Goal: Download file/media

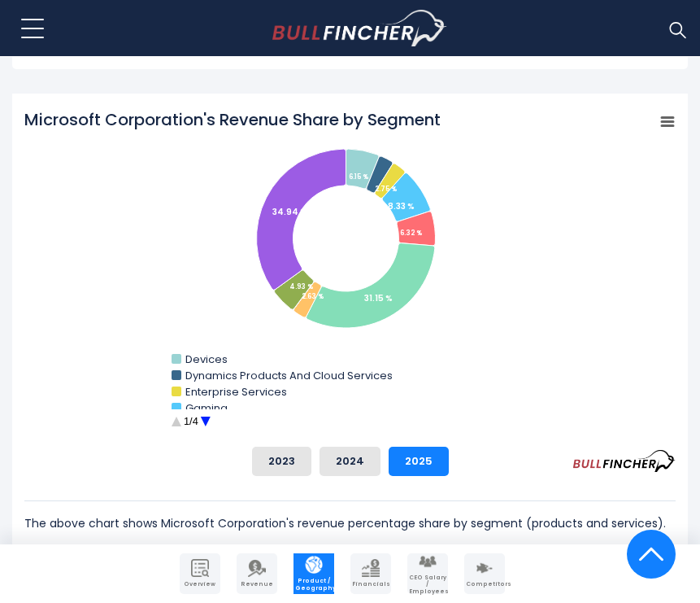
scroll to position [555, 0]
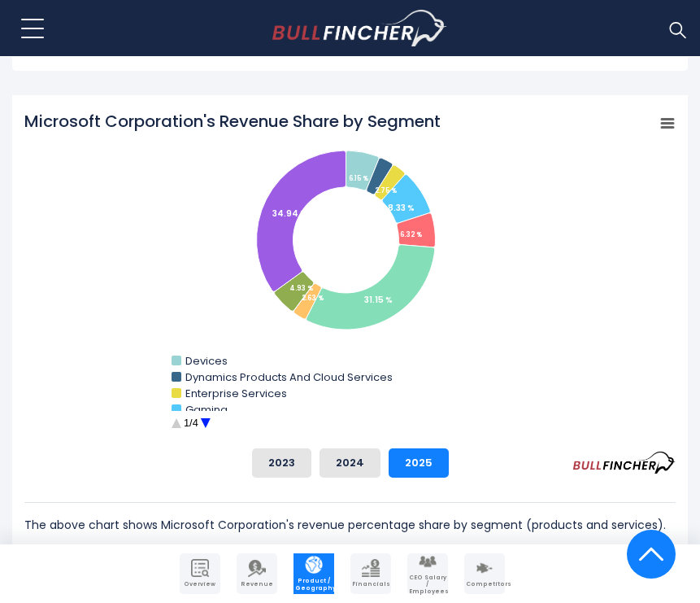
click at [202, 417] on circle "Microsoft Corporation's Revenue Share by Segment" at bounding box center [205, 423] width 25 height 25
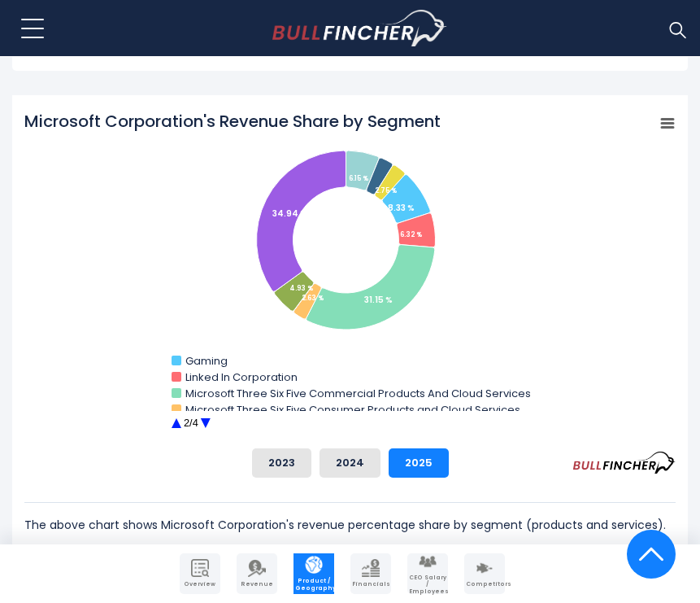
click at [210, 422] on circle "Microsoft Corporation's Revenue Share by Segment" at bounding box center [205, 423] width 25 height 25
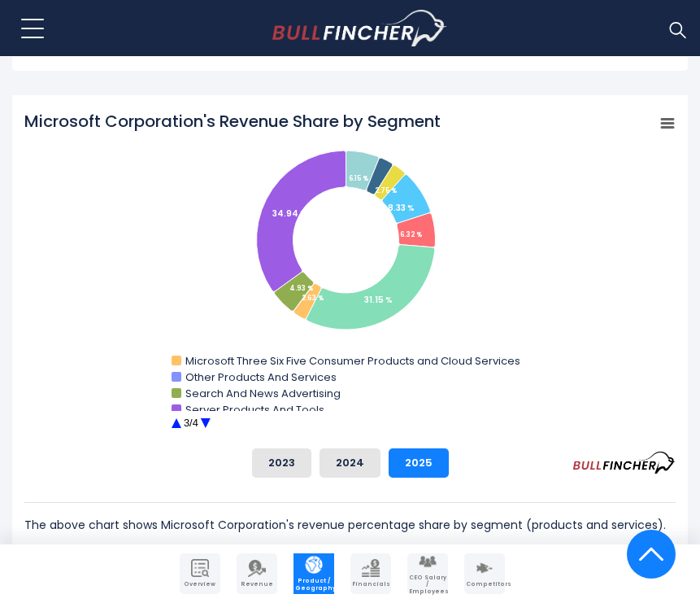
click at [210, 423] on circle "Microsoft Corporation's Revenue Share by Segment" at bounding box center [205, 423] width 25 height 25
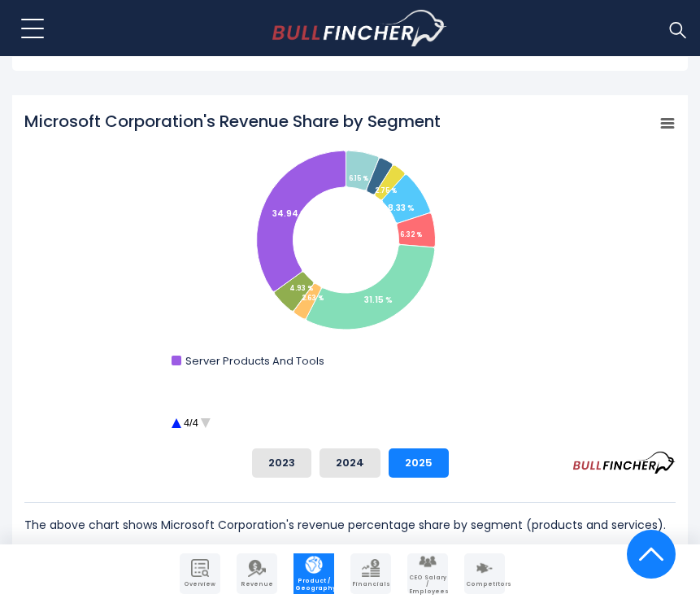
click at [210, 423] on circle "Microsoft Corporation's Revenue Share by Segment" at bounding box center [205, 423] width 25 height 25
click at [178, 423] on circle "Microsoft Corporation's Revenue Share by Segment" at bounding box center [175, 423] width 25 height 25
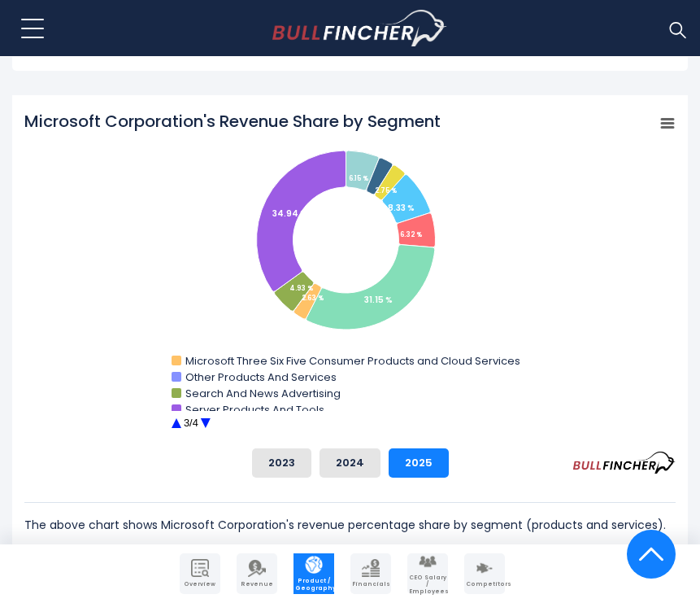
click at [178, 423] on circle "Microsoft Corporation's Revenue Share by Segment" at bounding box center [175, 423] width 25 height 25
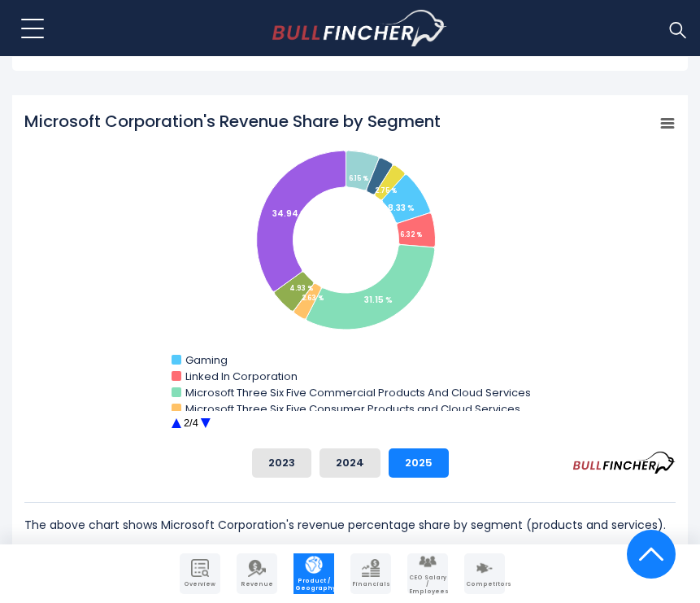
click at [178, 423] on circle "Microsoft Corporation's Revenue Share by Segment" at bounding box center [175, 423] width 25 height 25
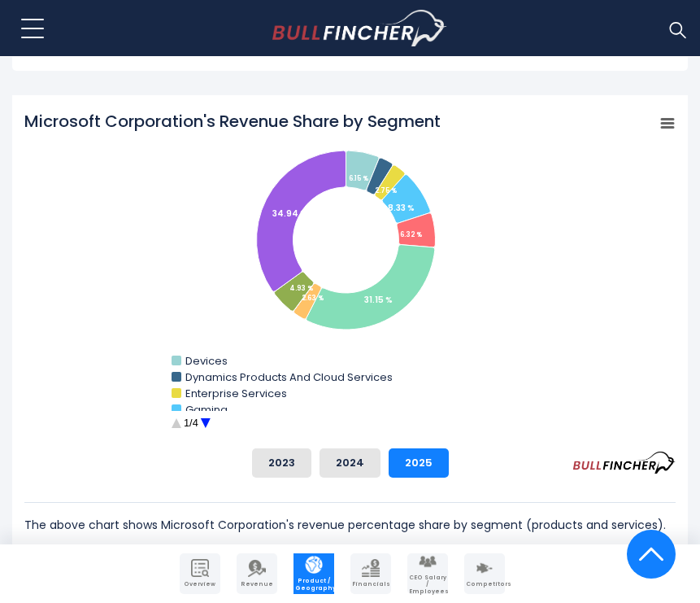
click at [178, 423] on circle "Microsoft Corporation's Revenue Share by Segment" at bounding box center [175, 423] width 25 height 25
click at [215, 424] on circle "Microsoft Corporation's Revenue Share by Segment" at bounding box center [205, 423] width 25 height 25
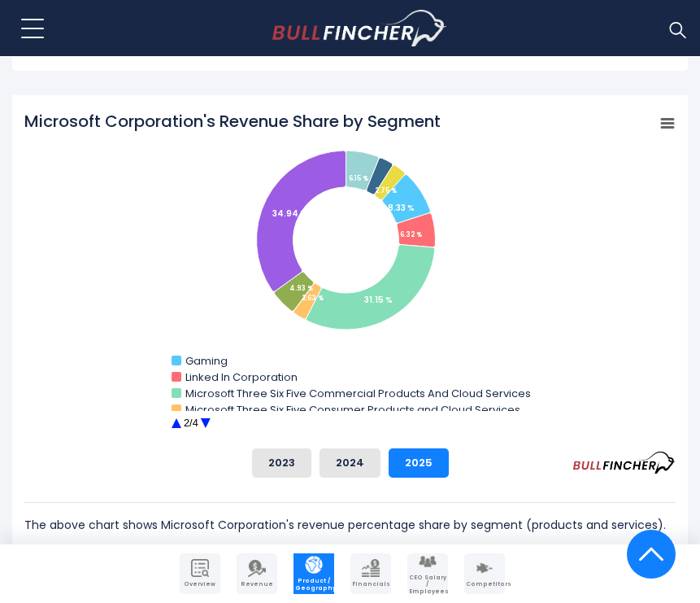
click at [671, 127] on icon "Microsoft Corporation's Revenue Share by Segment" at bounding box center [667, 124] width 11 height 8
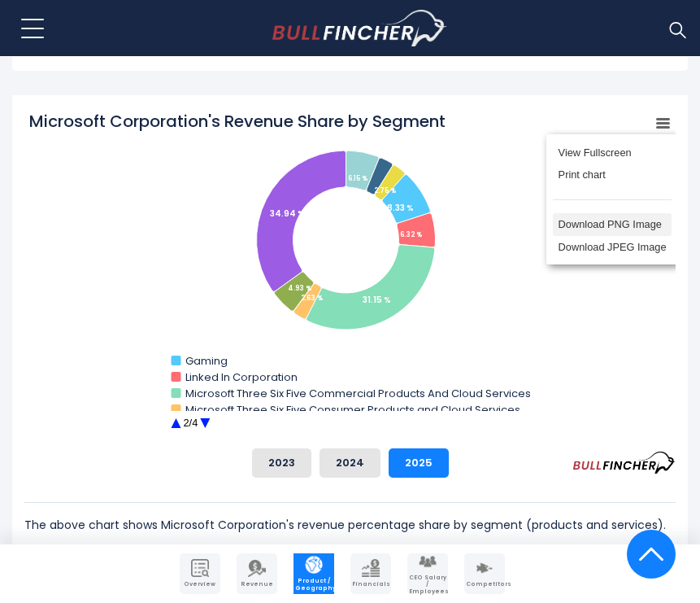
click at [634, 227] on li "Download PNG Image" at bounding box center [612, 224] width 119 height 23
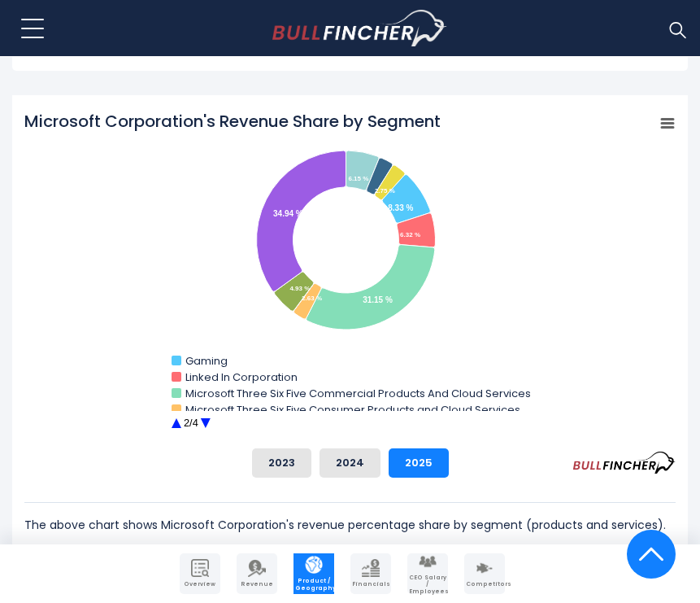
click at [79, 275] on rect "Microsoft Corporation's Revenue Share by Segment" at bounding box center [349, 272] width 651 height 325
click at [663, 133] on rect "Microsoft Corporation's Revenue Share by Segment" at bounding box center [667, 123] width 23 height 23
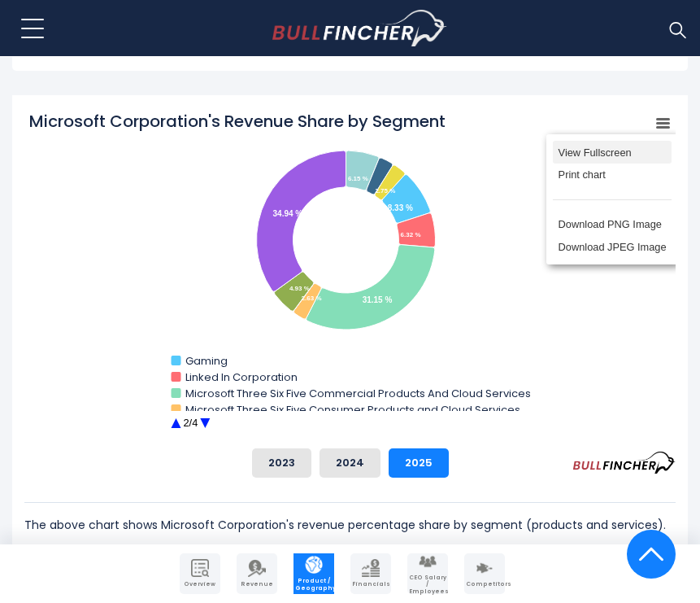
click at [615, 156] on li "View Fullscreen" at bounding box center [612, 152] width 119 height 23
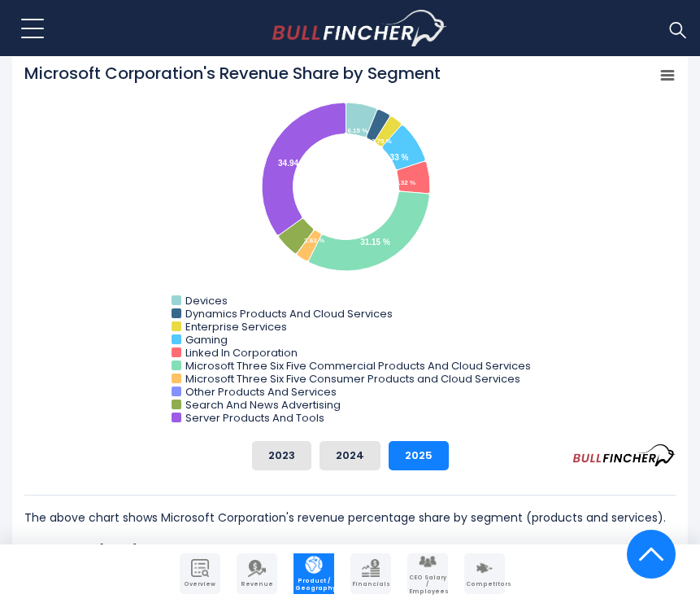
scroll to position [591, 0]
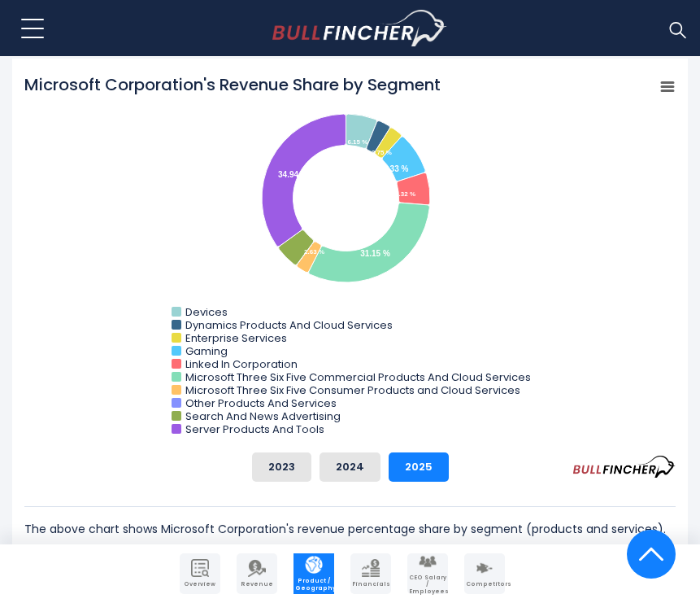
click at [670, 91] on icon "Microsoft Corporation's Revenue Share by Segment" at bounding box center [667, 87] width 11 height 8
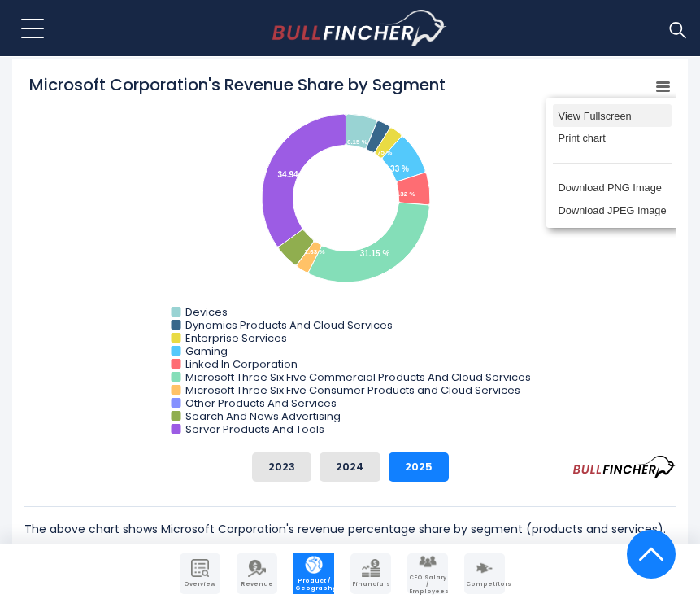
click at [572, 114] on li "View Fullscreen" at bounding box center [612, 115] width 119 height 23
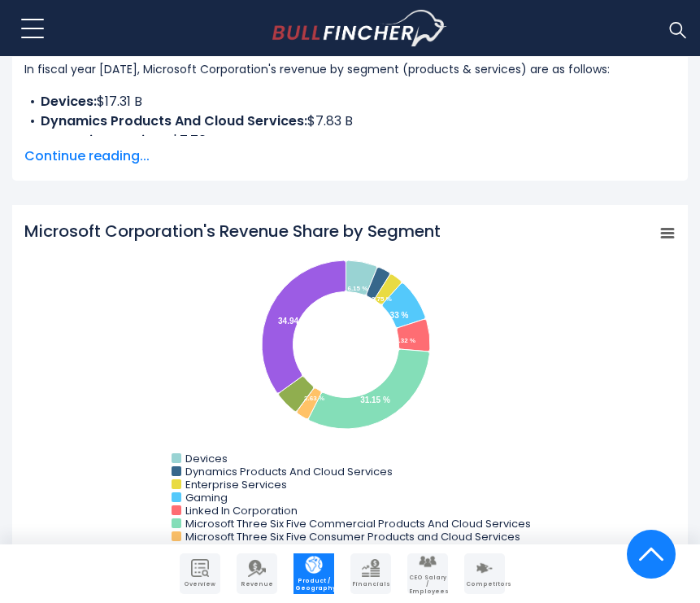
scroll to position [429, 0]
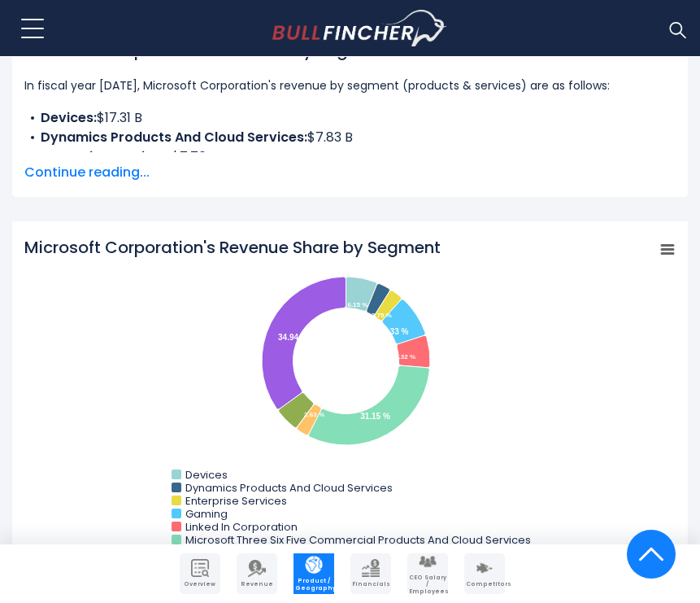
drag, startPoint x: 451, startPoint y: 248, endPoint x: -120, endPoint y: 270, distance: 571.3
drag, startPoint x: 439, startPoint y: 248, endPoint x: 262, endPoint y: 233, distance: 177.9
click at [262, 233] on div "Microsoft Corporation's Revenue Share by Segment Created with Highcharts 12.1.2…" at bounding box center [350, 509] width 676 height 577
drag, startPoint x: 449, startPoint y: 239, endPoint x: 416, endPoint y: 246, distance: 34.1
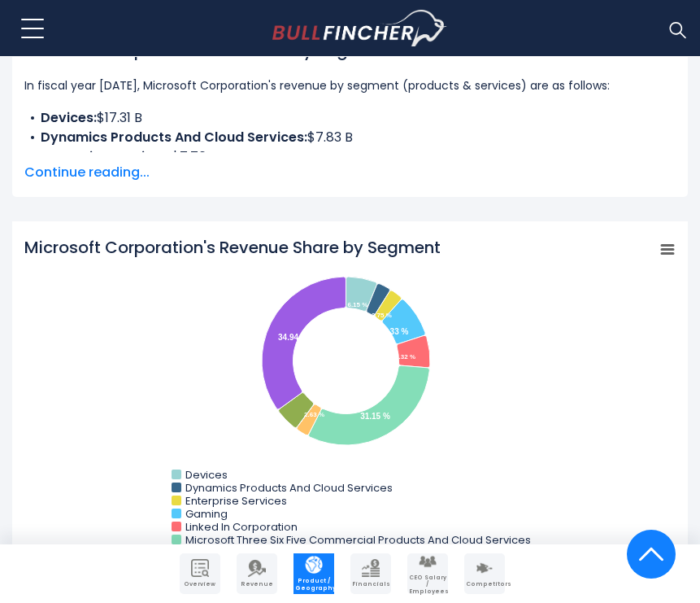
click at [416, 246] on icon "Created with Highcharts 12.1.2 Chart context menu Microsoft Corporation's Reven…" at bounding box center [349, 419] width 651 height 366
drag, startPoint x: 445, startPoint y: 245, endPoint x: 568, endPoint y: 131, distance: 168.0
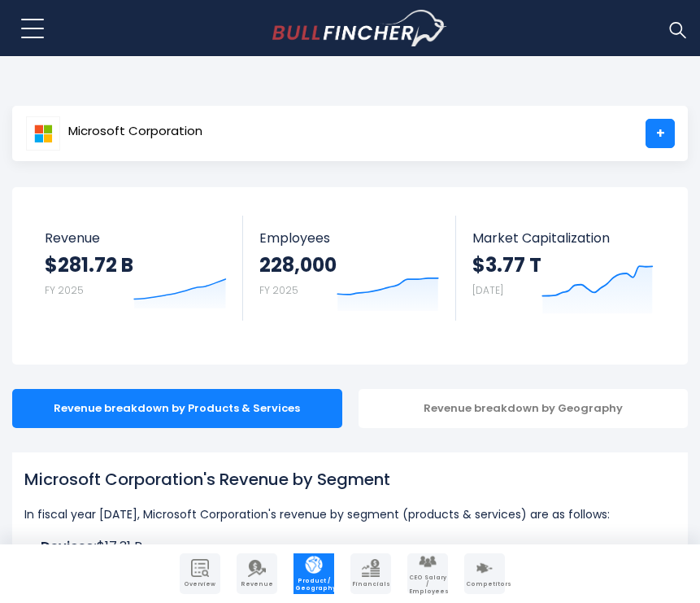
scroll to position [0, 0]
